Goal: Information Seeking & Learning: Compare options

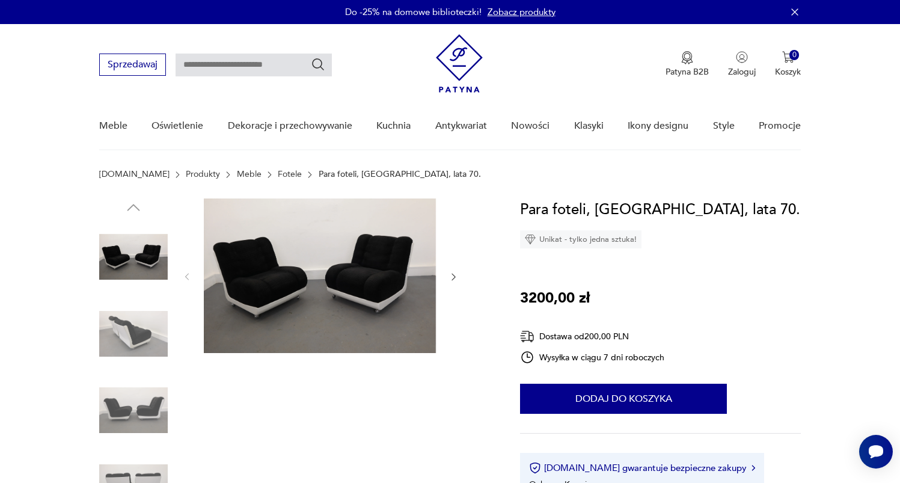
click at [153, 328] on img at bounding box center [133, 333] width 69 height 69
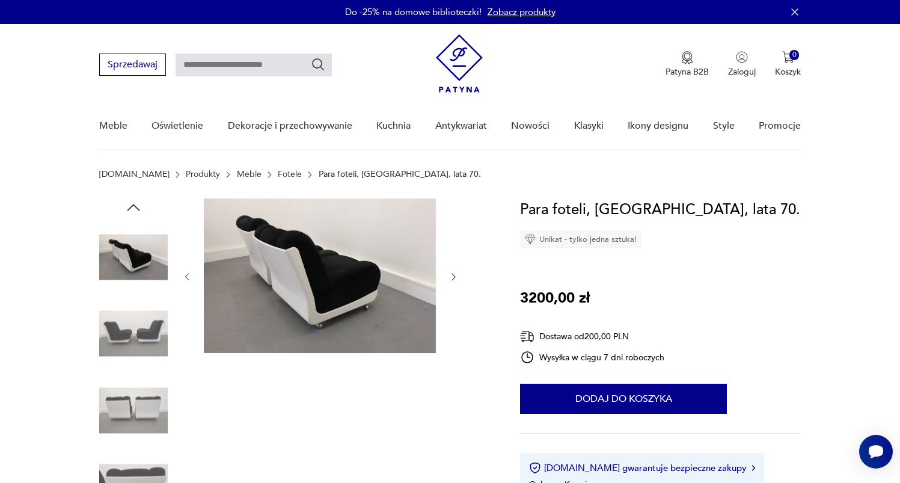
click at [141, 390] on img at bounding box center [133, 410] width 69 height 69
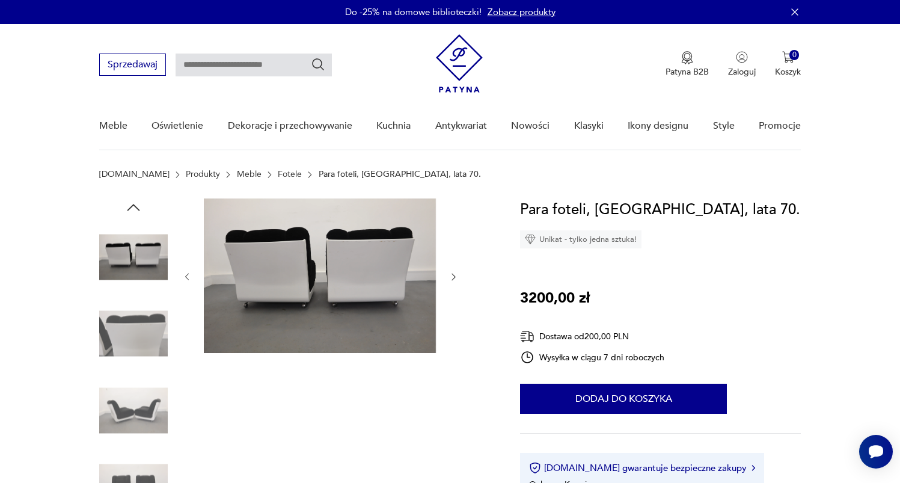
click at [141, 390] on img at bounding box center [133, 410] width 69 height 69
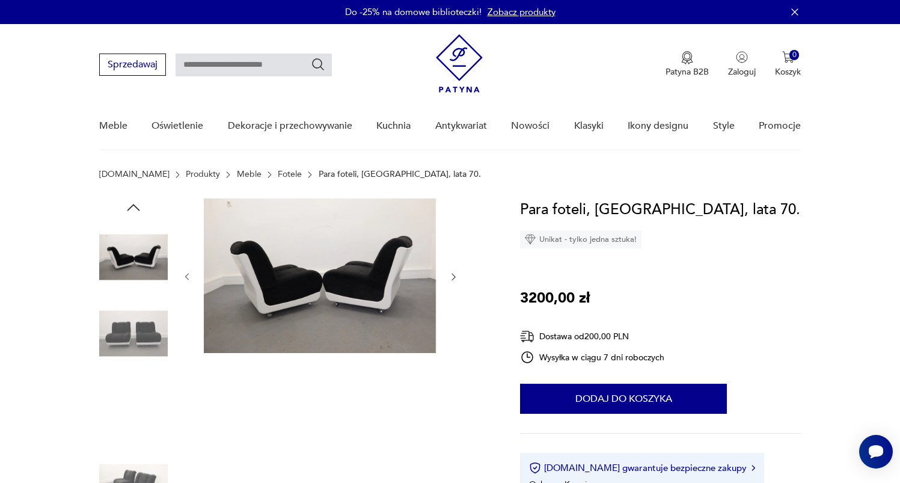
click at [141, 390] on img at bounding box center [133, 410] width 69 height 69
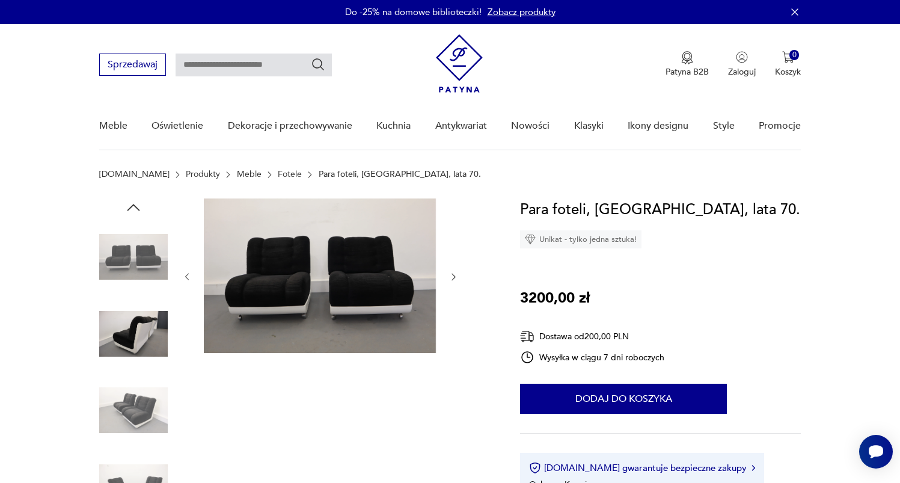
click at [259, 66] on input "text" at bounding box center [254, 65] width 156 height 23
type input "**********"
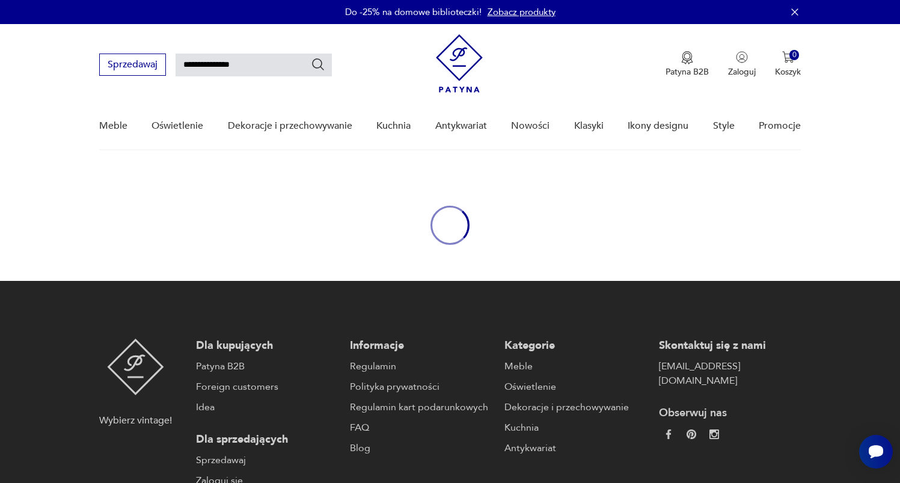
scroll to position [43, 0]
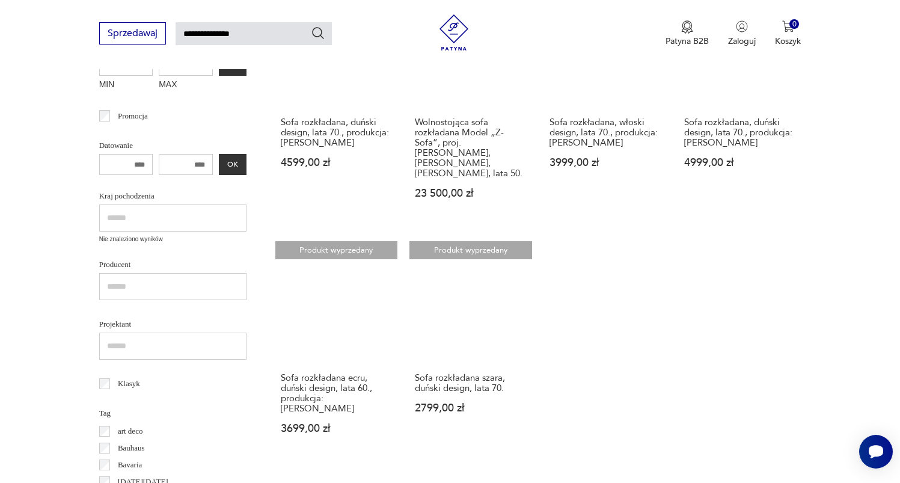
scroll to position [30, 0]
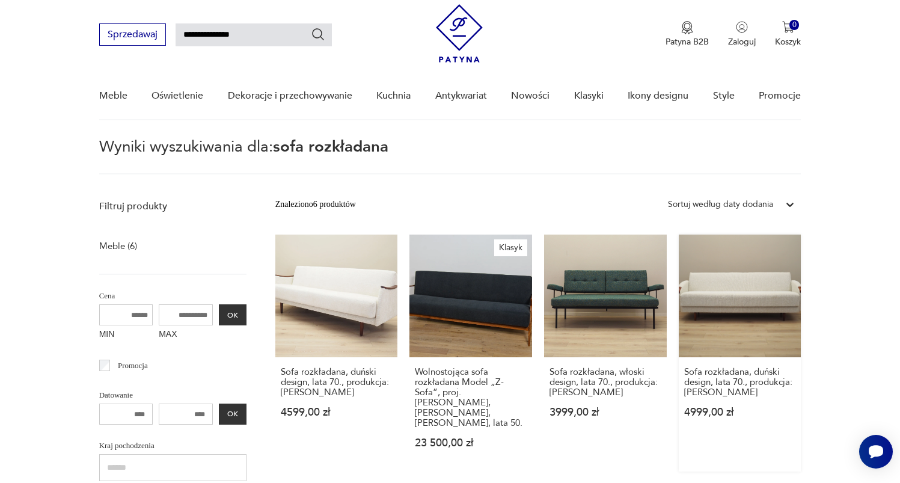
click at [750, 315] on link "Sofa rozkładana, duński design, lata 70., produkcja: [PERSON_NAME] 4999,00 zł" at bounding box center [740, 353] width 123 height 237
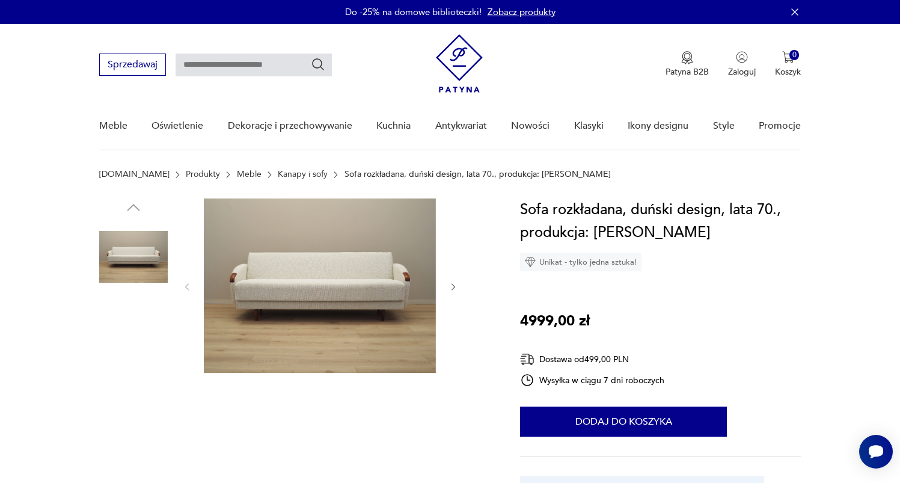
click at [150, 328] on img at bounding box center [133, 333] width 69 height 69
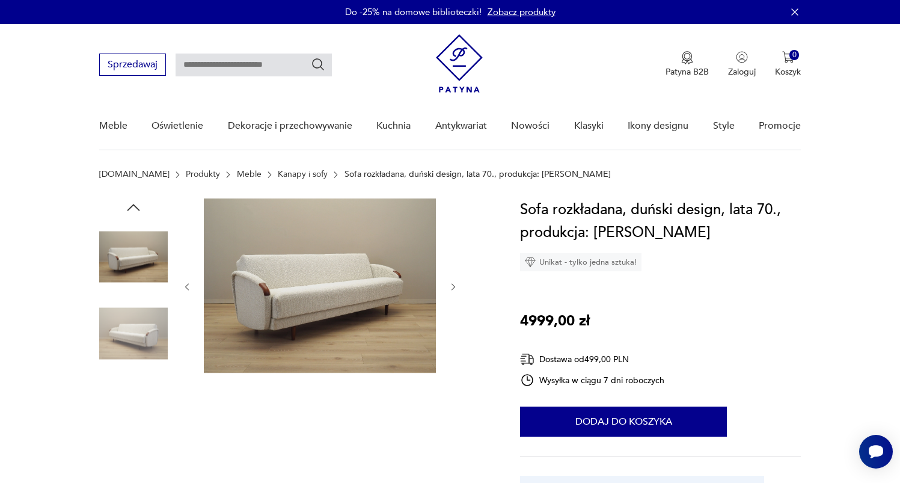
click at [131, 346] on img at bounding box center [133, 333] width 69 height 69
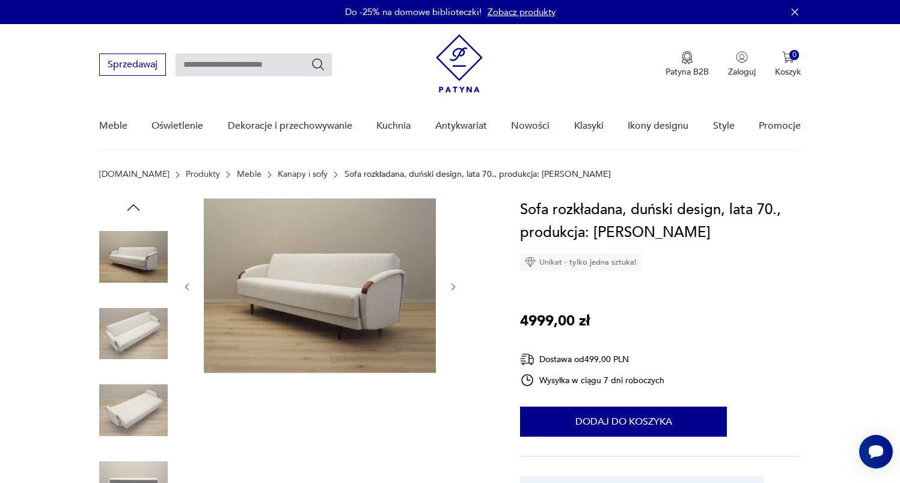
click at [235, 68] on input "text" at bounding box center [254, 65] width 156 height 23
type input "**********"
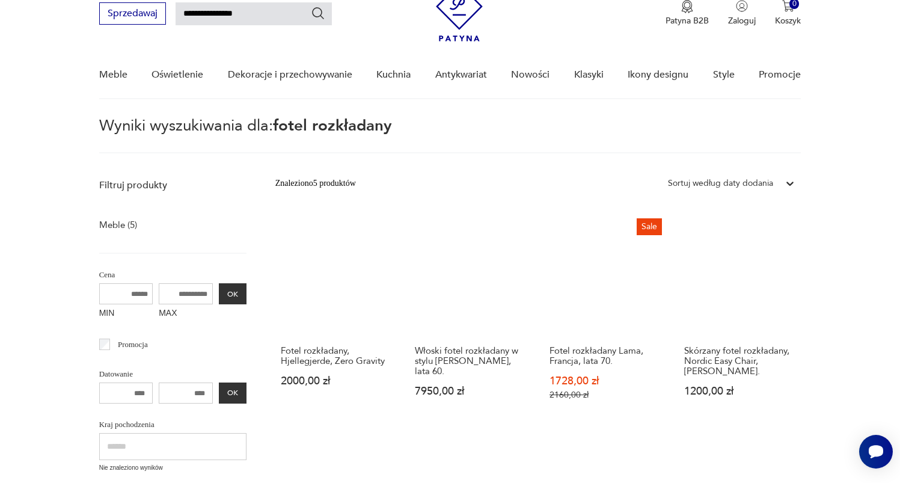
scroll to position [292, 0]
